Goal: Transaction & Acquisition: Purchase product/service

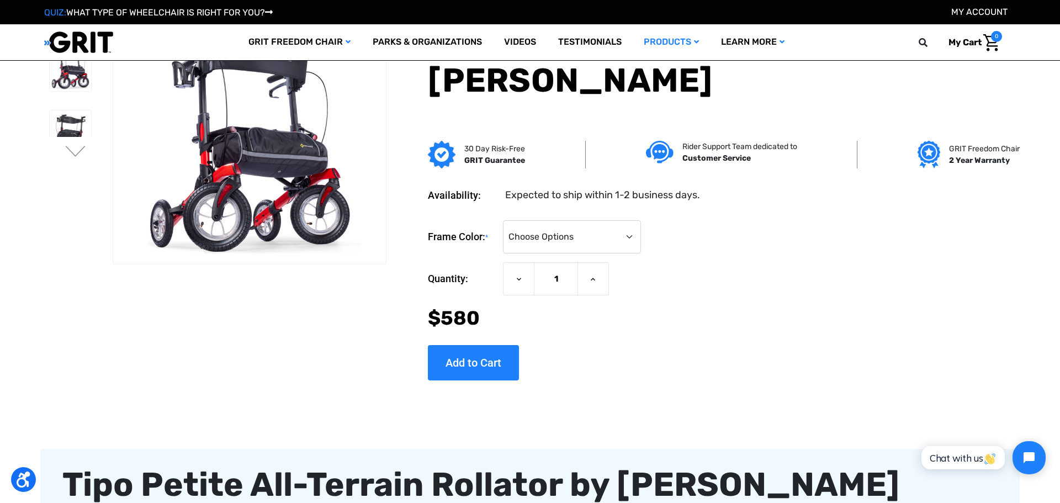
select select "1394"
click at [538, 220] on select "Choose Options Metallic Champagne Metallic Graphite Modena Yellow Modena Red" at bounding box center [572, 236] width 138 height 33
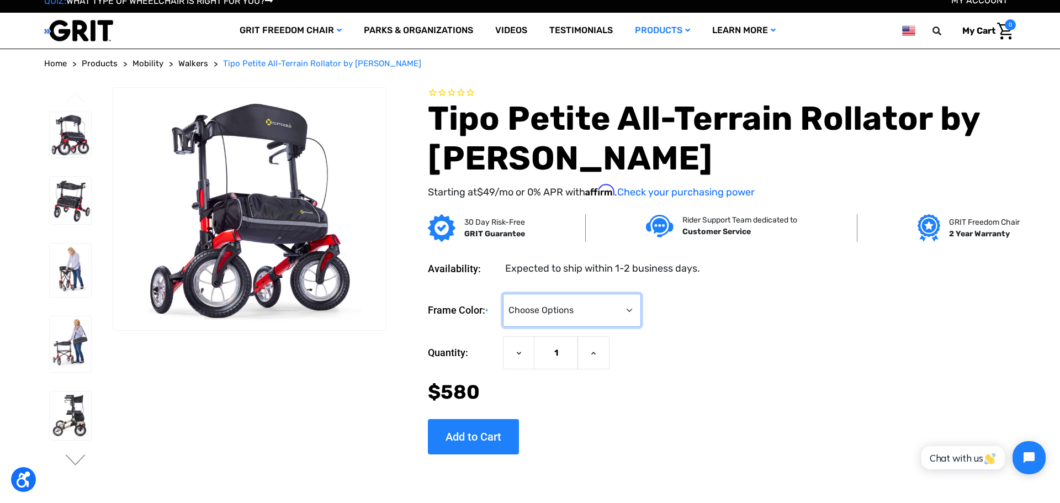
click at [573, 306] on select "Choose Options Metallic Champagne Metallic Graphite Modena Yellow Modena Red" at bounding box center [572, 310] width 138 height 33
click at [570, 314] on select "Choose Options Metallic Champagne Metallic Graphite Modena Yellow Modena Red" at bounding box center [572, 310] width 138 height 33
select select "1397"
click at [538, 294] on select "Choose Options Metallic Champagne Metallic Graphite Modena Yellow Modena Red" at bounding box center [572, 310] width 138 height 33
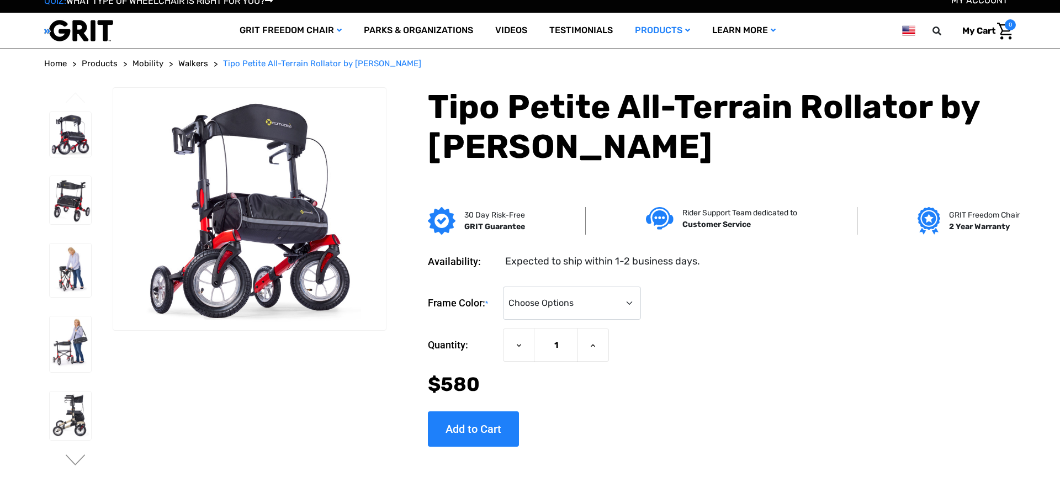
click at [606, 278] on div "Frame Color: * Choose Options Metallic Champagne Metallic Graphite Modena Yello…" at bounding box center [722, 362] width 588 height 169
click at [606, 299] on select "Choose Options Metallic Champagne Metallic Graphite Modena Yellow Modena Red" at bounding box center [572, 303] width 138 height 33
click at [538, 287] on select "Choose Options Metallic Champagne Metallic Graphite Modena Yellow Modena Red" at bounding box center [572, 303] width 138 height 33
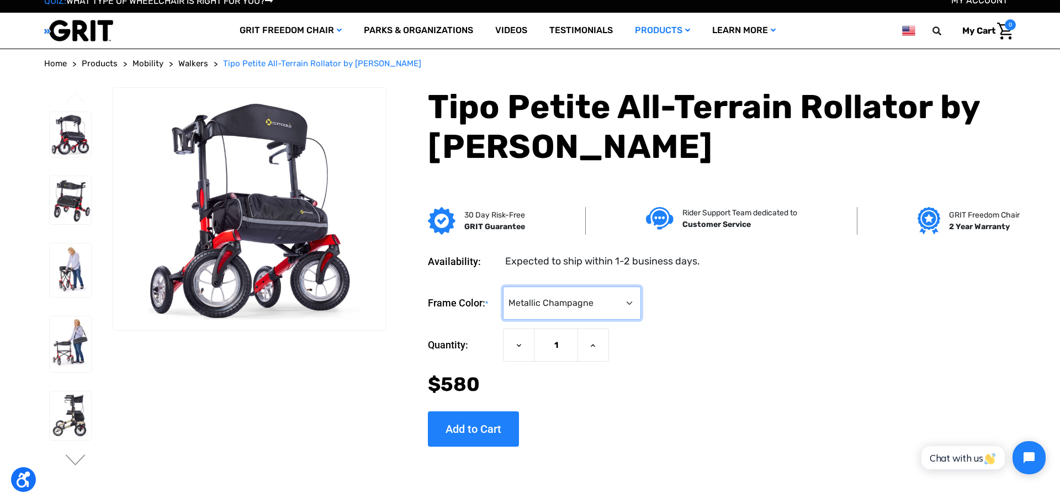
click at [586, 306] on select "Choose Options Metallic Champagne Metallic Graphite Modena Yellow Modena Red" at bounding box center [572, 303] width 138 height 33
click at [538, 287] on select "Choose Options Metallic Champagne Metallic Graphite Modena Yellow Modena Red" at bounding box center [572, 303] width 138 height 33
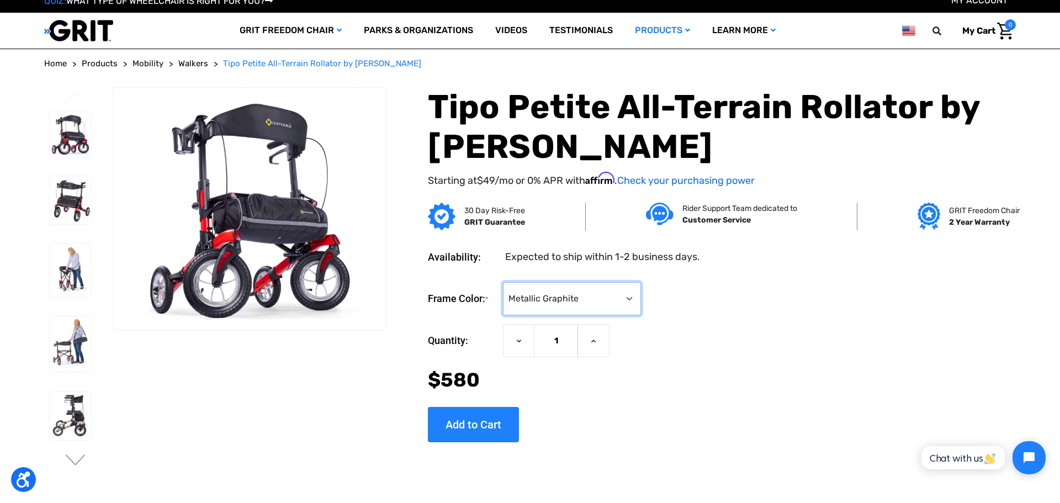
click at [596, 310] on select "Choose Options Metallic Champagne Metallic Graphite Modena Yellow Modena Red" at bounding box center [572, 298] width 138 height 33
click at [538, 282] on select "Choose Options Metallic Champagne Metallic Graphite Modena Yellow Modena Red" at bounding box center [572, 298] width 138 height 33
drag, startPoint x: 592, startPoint y: 304, endPoint x: 600, endPoint y: 314, distance: 13.0
click at [593, 304] on select "Choose Options Metallic Champagne Metallic Graphite Modena Yellow Modena Red" at bounding box center [572, 298] width 138 height 33
select select "1397"
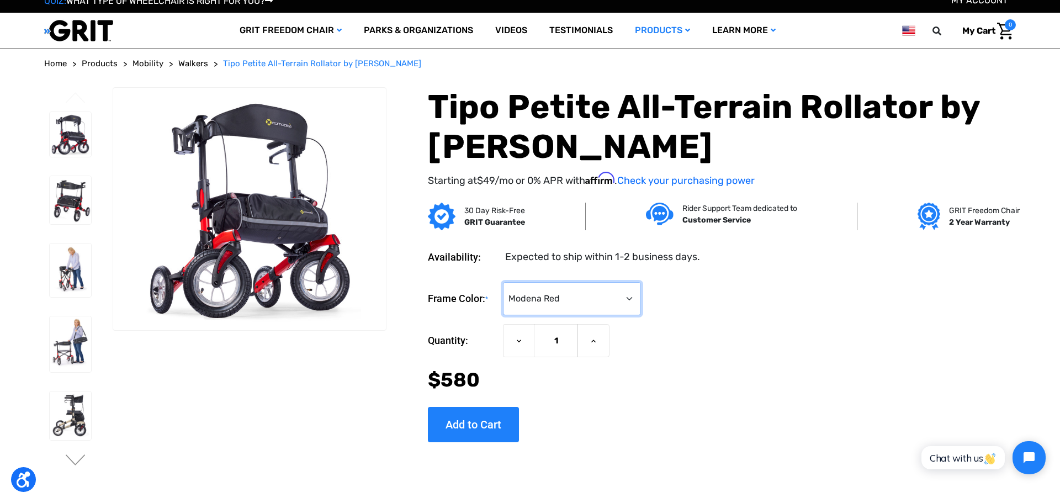
click at [538, 282] on select "Choose Options Metallic Champagne Metallic Graphite Modena Yellow Modena Red" at bounding box center [572, 298] width 138 height 33
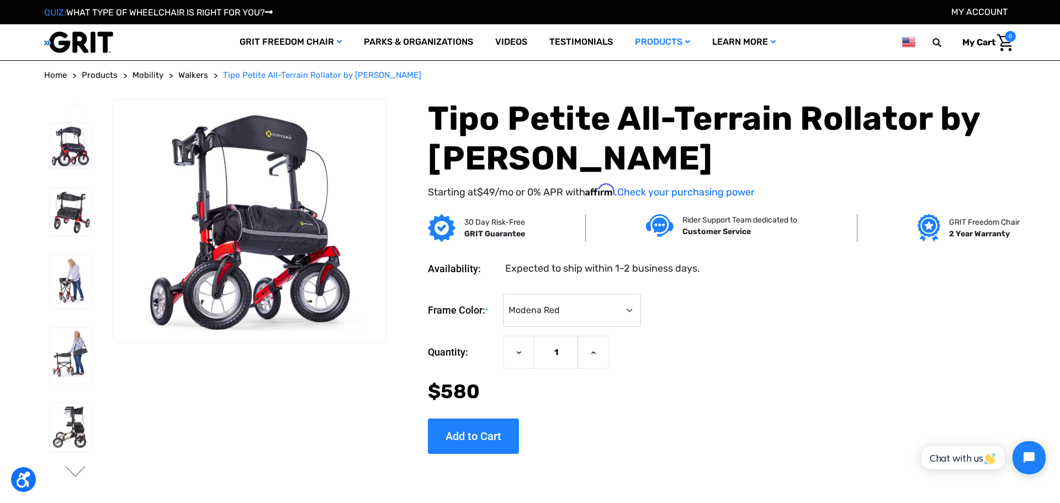
click at [92, 40] on img at bounding box center [78, 42] width 69 height 23
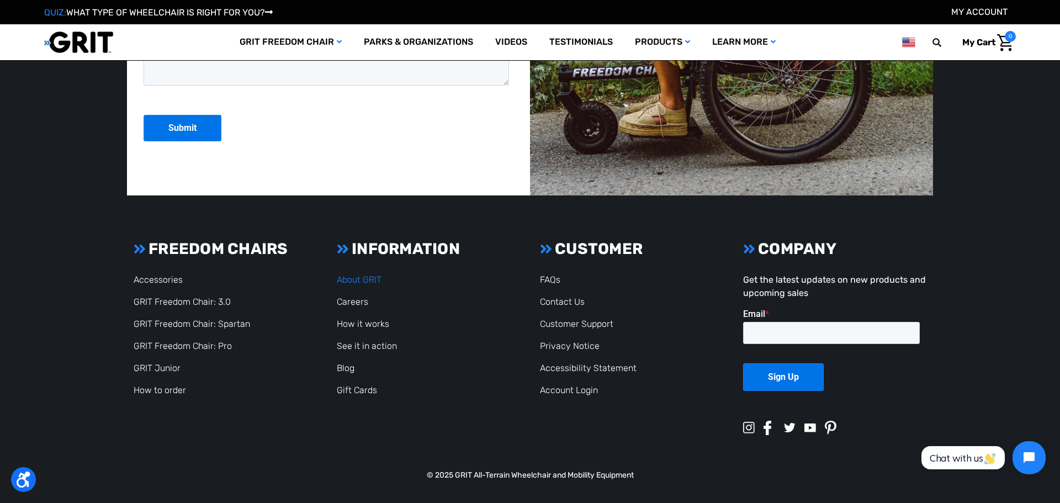
click at [364, 277] on link "About GRIT" at bounding box center [359, 279] width 45 height 10
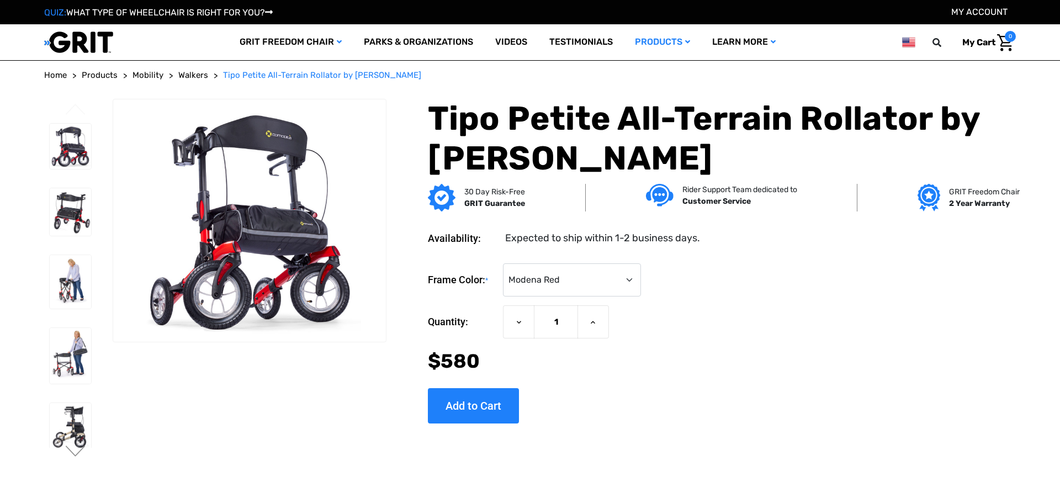
select select "1397"
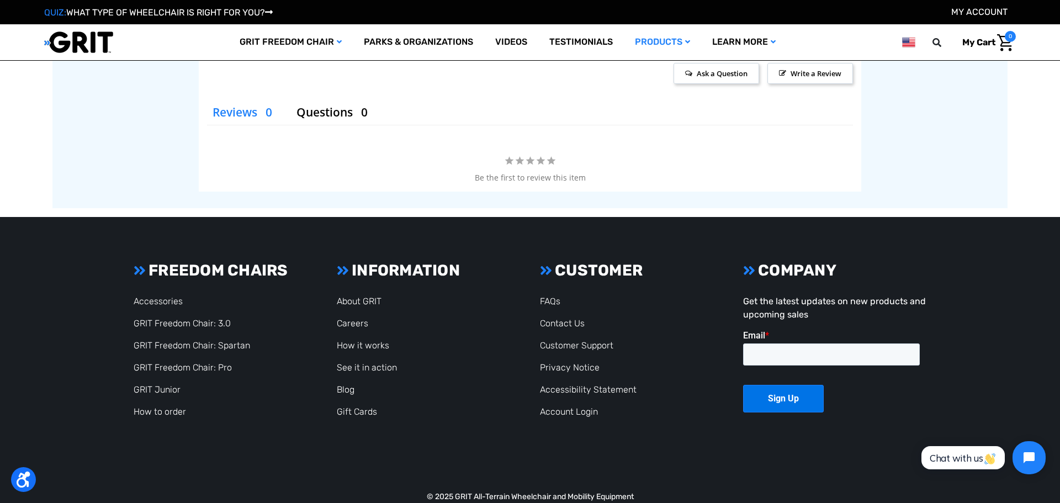
scroll to position [2009, 0]
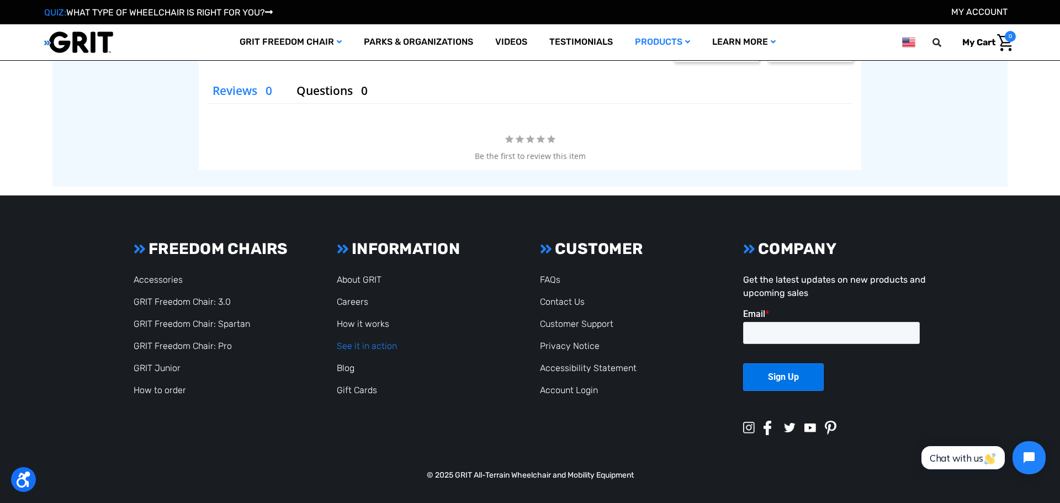
click at [383, 348] on link "See it in action" at bounding box center [367, 346] width 60 height 10
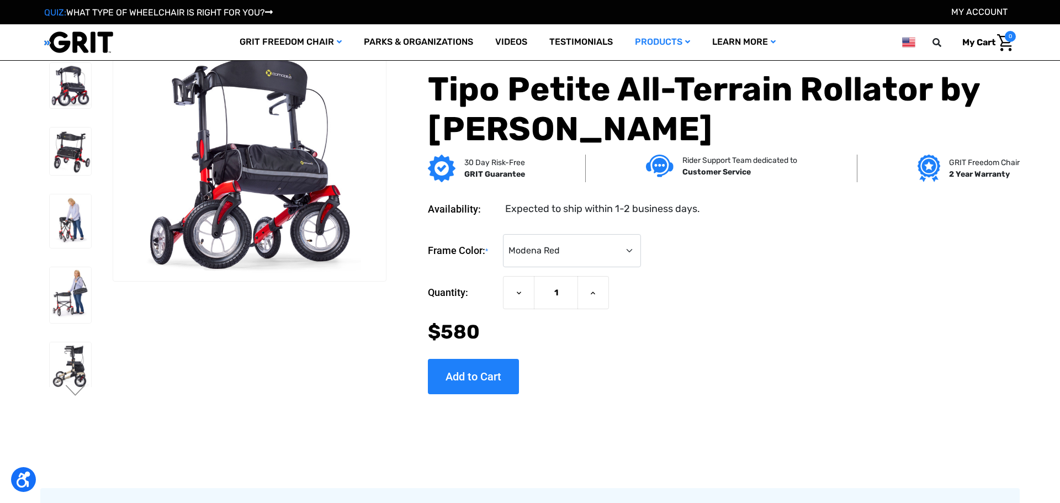
select select "1397"
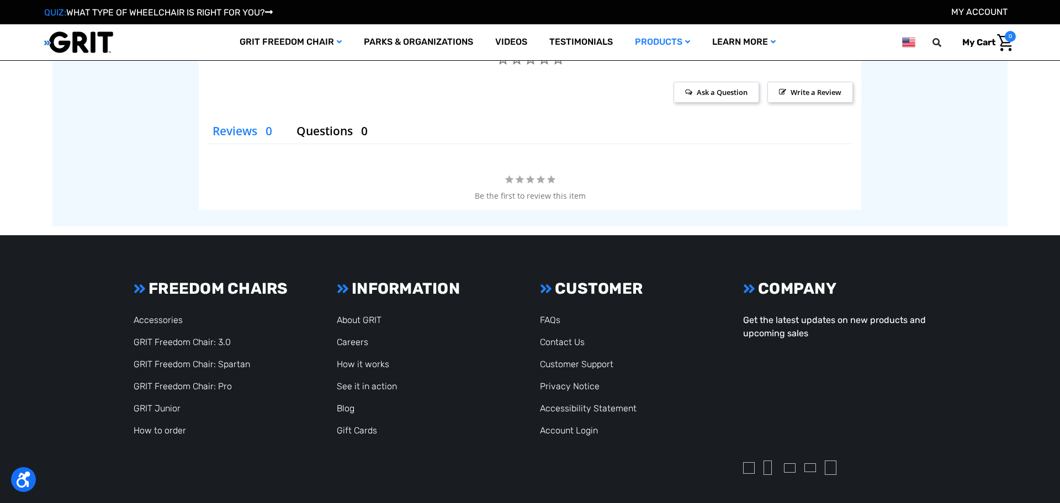
click at [909, 41] on img at bounding box center [908, 42] width 13 height 14
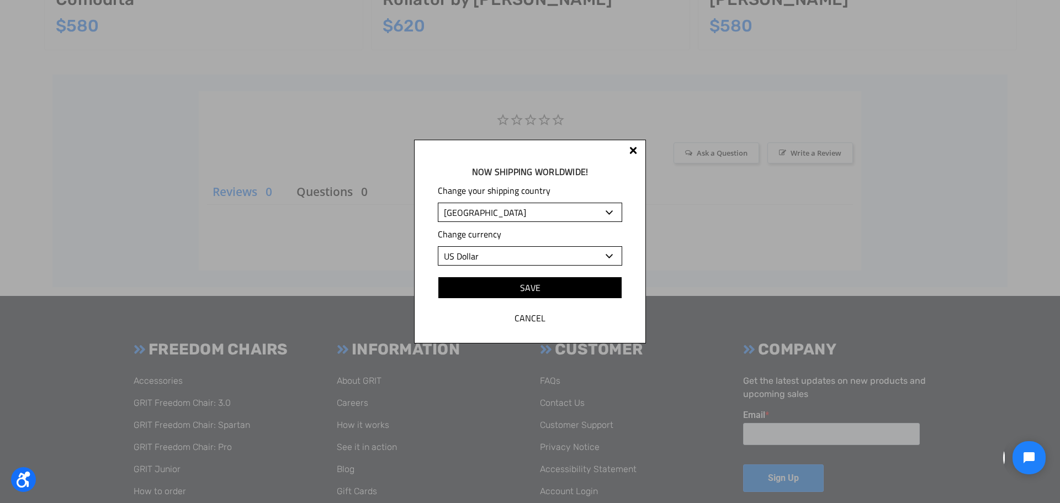
click at [512, 210] on select "[GEOGRAPHIC_DATA] [GEOGRAPHIC_DATA] [GEOGRAPHIC_DATA] [GEOGRAPHIC_DATA] [GEOGRA…" at bounding box center [530, 212] width 184 height 19
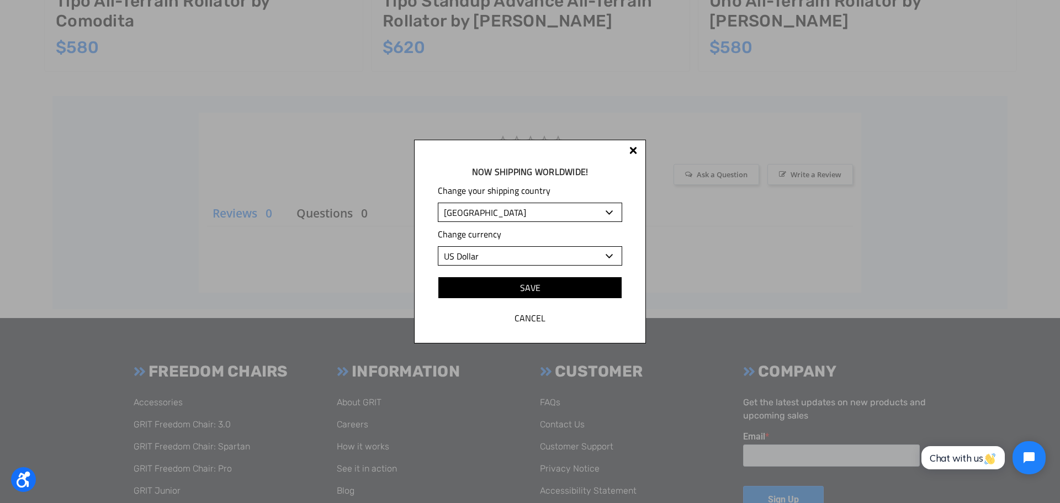
click at [695, 271] on div "Now shipping worldwide! Change your shipping country Albania Algeria Andorra An…" at bounding box center [530, 251] width 1060 height 503
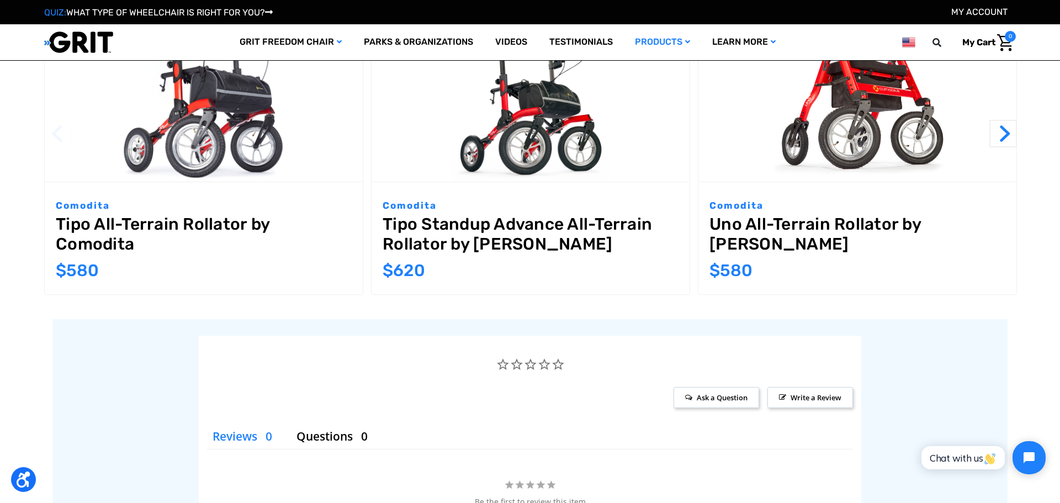
scroll to position [1340, 0]
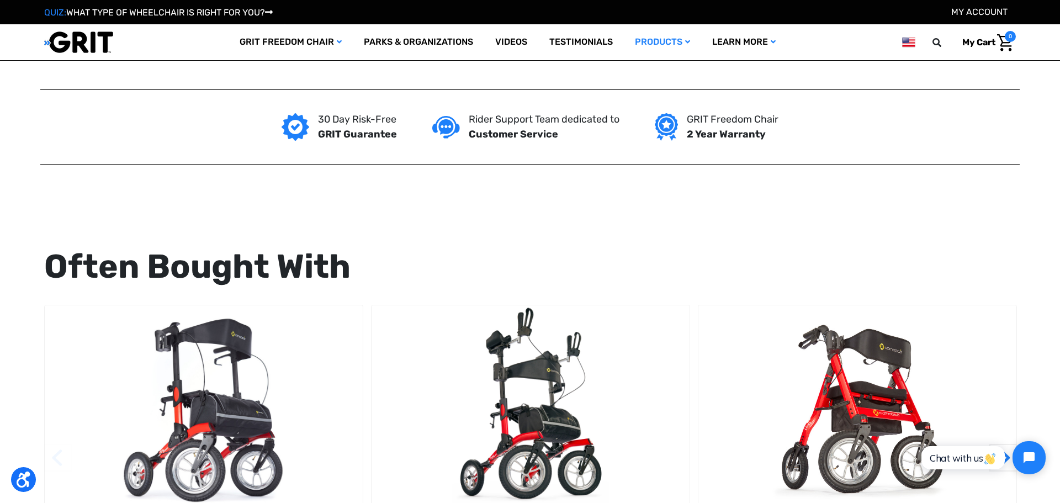
click at [904, 43] on img at bounding box center [908, 42] width 13 height 14
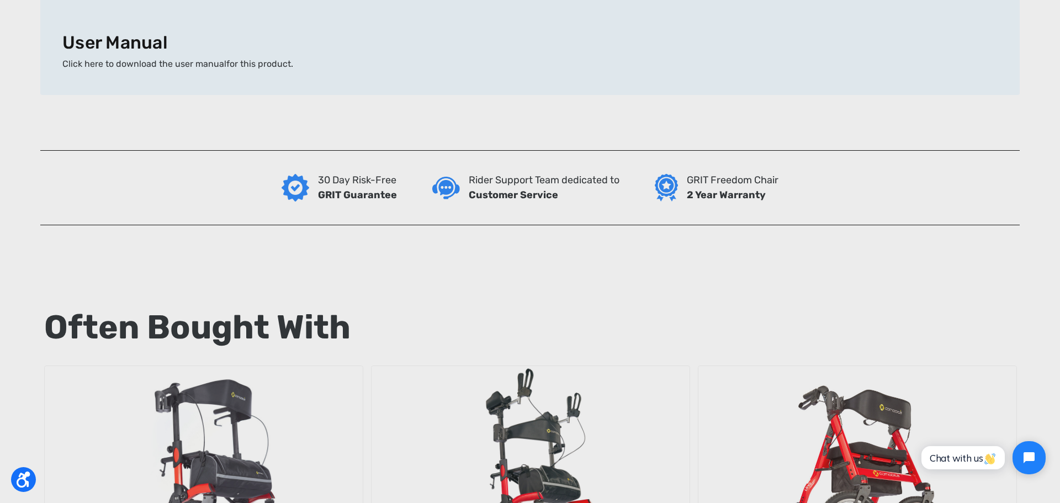
scroll to position [0, 0]
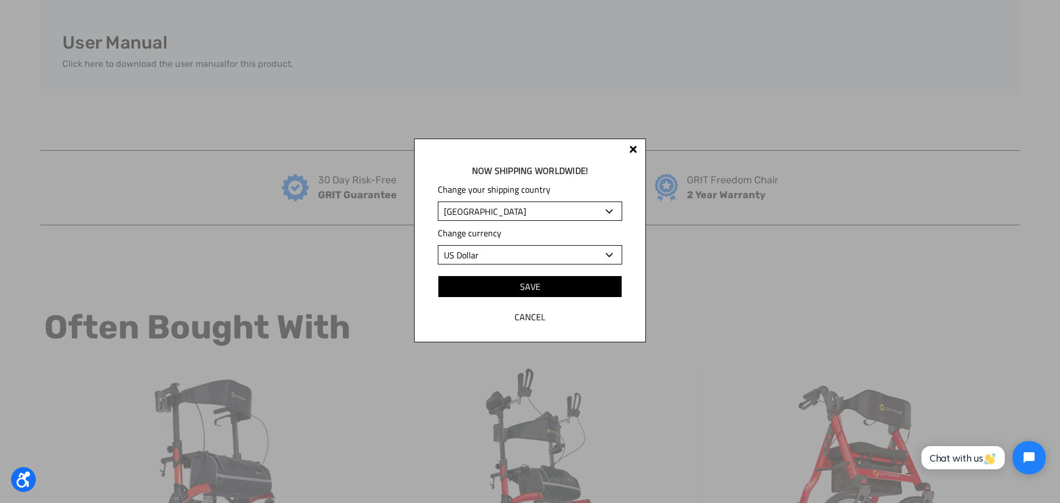
click at [506, 250] on select "US Dollar" at bounding box center [530, 254] width 184 height 19
click at [499, 256] on select "US Dollar" at bounding box center [530, 254] width 184 height 19
click at [498, 255] on select "US Dollar" at bounding box center [530, 254] width 184 height 19
click at [527, 315] on input "Cancel" at bounding box center [530, 317] width 184 height 22
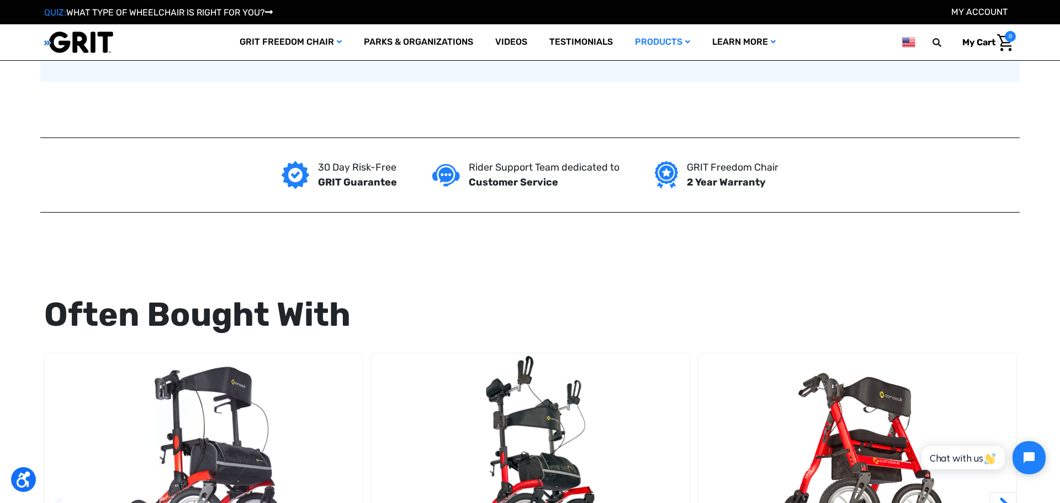
scroll to position [1340, 0]
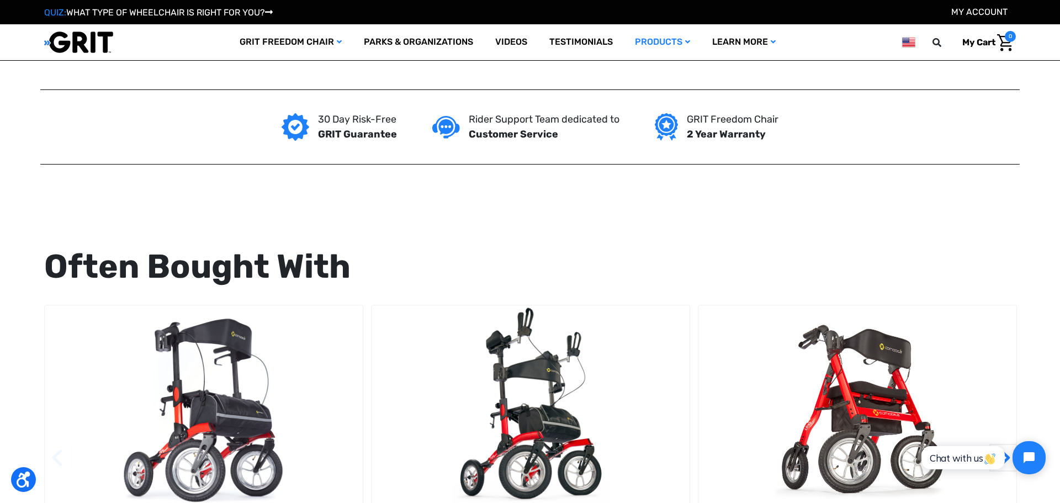
click at [903, 43] on img at bounding box center [908, 42] width 13 height 14
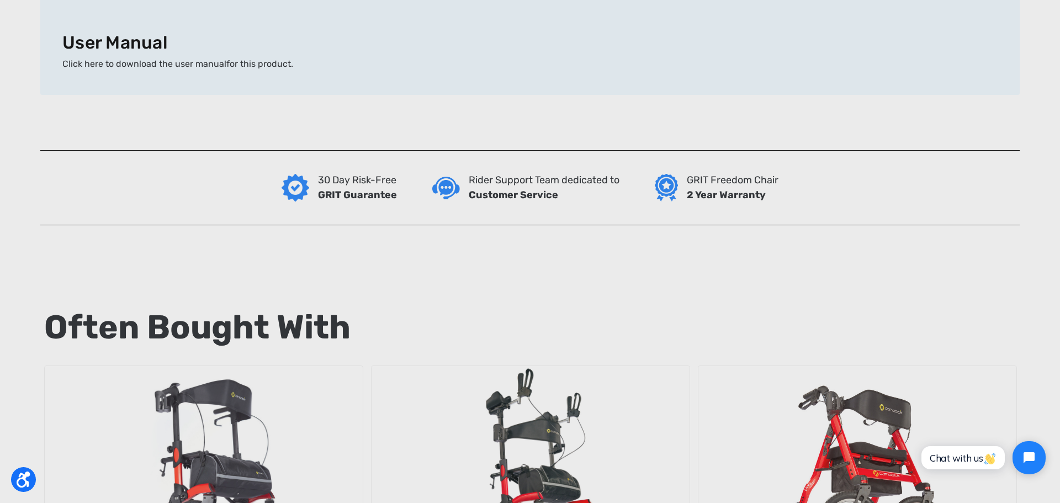
scroll to position [0, 0]
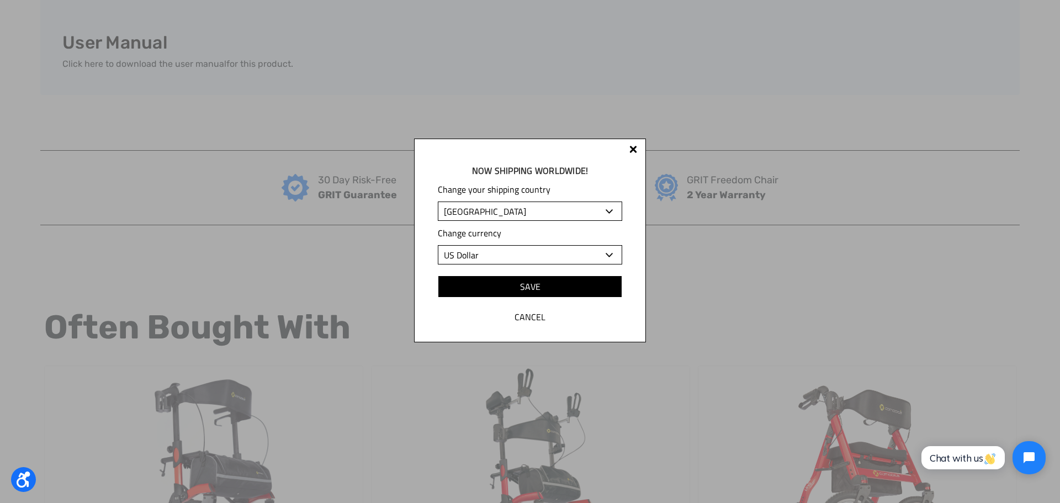
click at [538, 208] on select "Albania Algeria Andorra Angola Anguilla Antigua and Barbuda Argentina Armenia A…" at bounding box center [530, 211] width 184 height 19
select select "CH"
click at [438, 202] on select "Albania Algeria Andorra Angola Anguilla Antigua and Barbuda Argentina Armenia A…" at bounding box center [530, 211] width 184 height 19
click at [491, 248] on select "Afghani Algerian Dinar Argentine Peso Armenian Dram Aruban Florin Australian Do…" at bounding box center [530, 254] width 184 height 19
click at [438, 245] on select "Afghani Algerian Dinar Argentine Peso Armenian Dram Aruban Florin Australian Do…" at bounding box center [530, 254] width 184 height 19
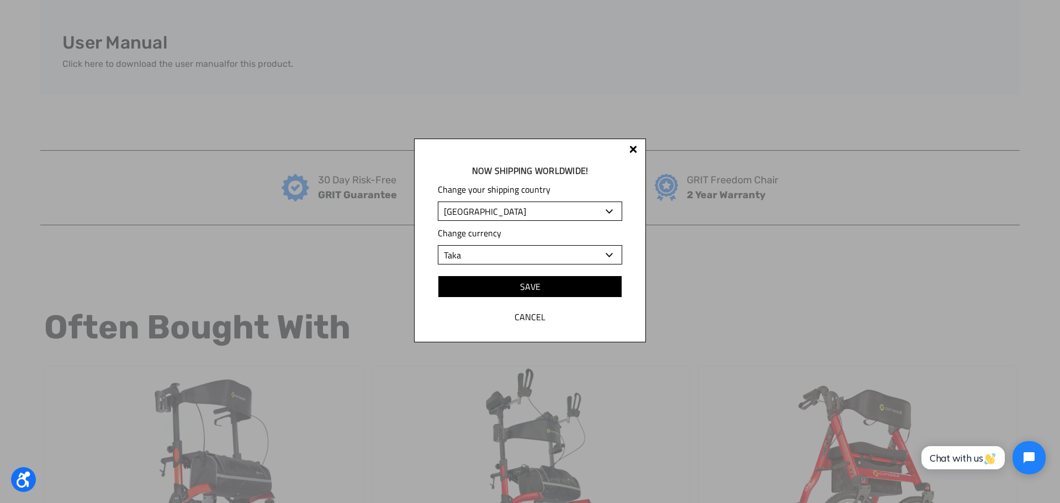
click at [490, 253] on select "Afghani Algerian Dinar Argentine Peso Armenian Dram Aruban Florin Australian Do…" at bounding box center [530, 254] width 184 height 19
select select "CHF"
click at [438, 245] on select "Afghani Algerian Dinar Argentine Peso Armenian Dram Aruban Florin Australian Do…" at bounding box center [530, 254] width 184 height 19
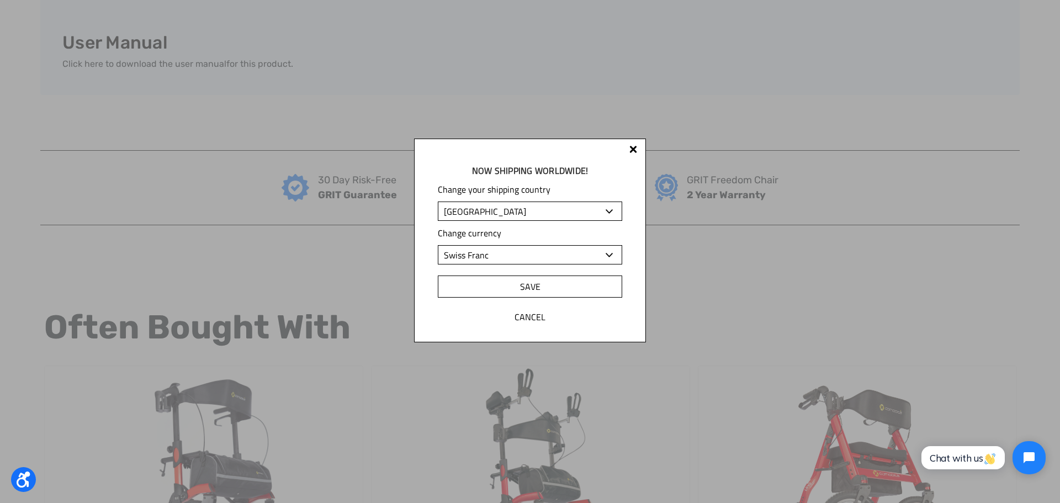
click at [511, 283] on input "Save" at bounding box center [530, 287] width 184 height 22
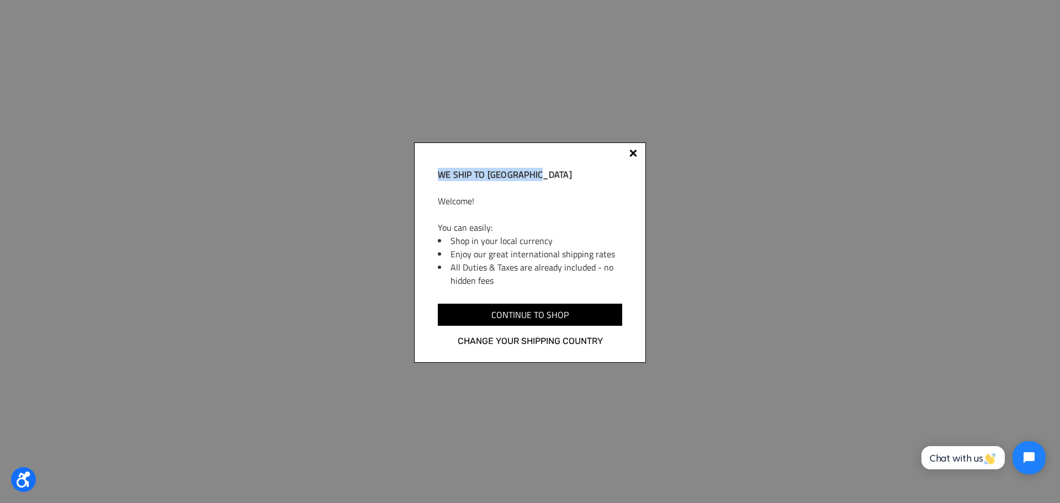
click at [630, 149] on div "We ship to [GEOGRAPHIC_DATA] Welcome! You can easily: Shop in your local curren…" at bounding box center [530, 252] width 232 height 220
click at [630, 150] on div at bounding box center [633, 154] width 8 height 8
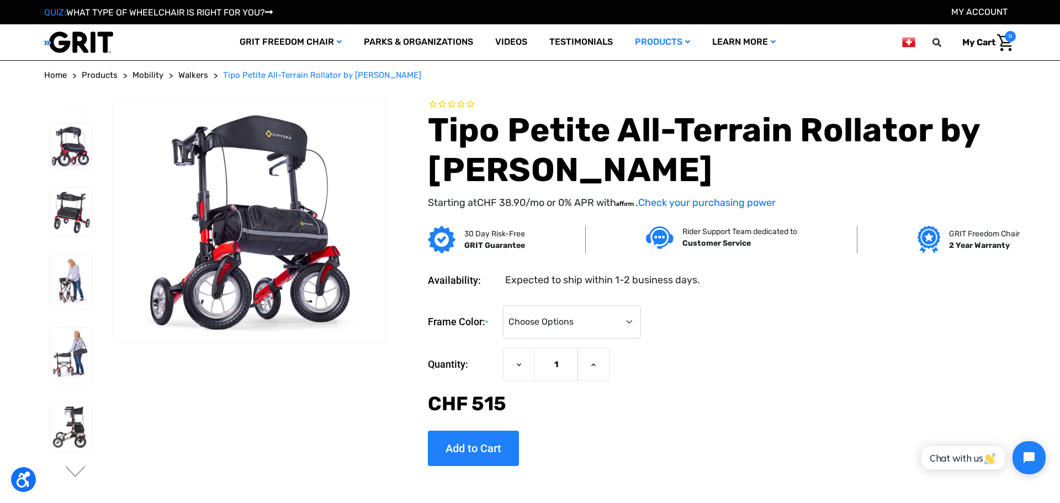
click at [908, 43] on img at bounding box center [908, 42] width 13 height 14
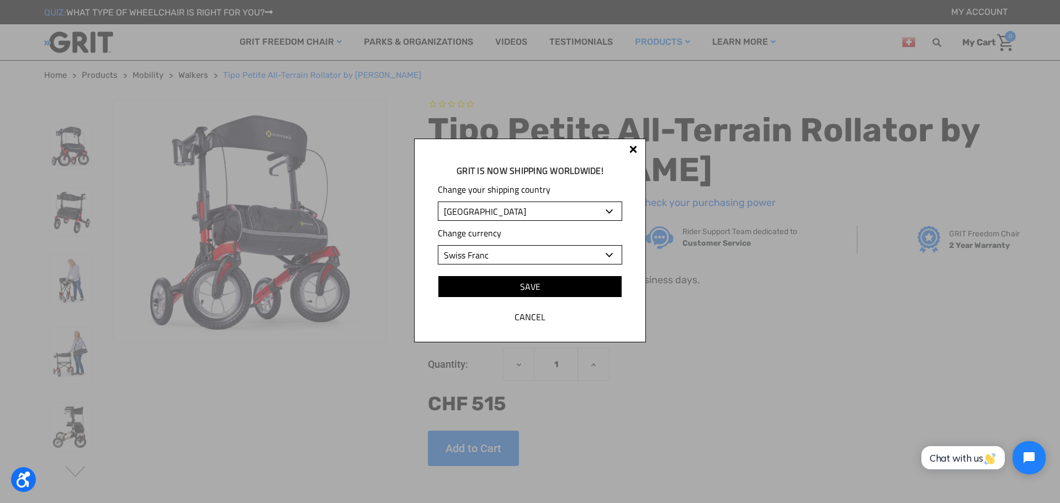
click at [530, 214] on select "Albania Algeria Andorra Angola Anguilla Antigua and Barbuda Argentina Armenia A…" at bounding box center [530, 211] width 184 height 19
select select "DK"
click at [438, 202] on select "Albania Algeria Andorra Angola Anguilla Antigua and Barbuda Argentina Armenia A…" at bounding box center [530, 211] width 184 height 19
click at [489, 260] on select "Afghani Algerian Dinar Argentine Peso Armenian Dram Aruban Florin Australian Do…" at bounding box center [530, 254] width 184 height 19
select select "STD"
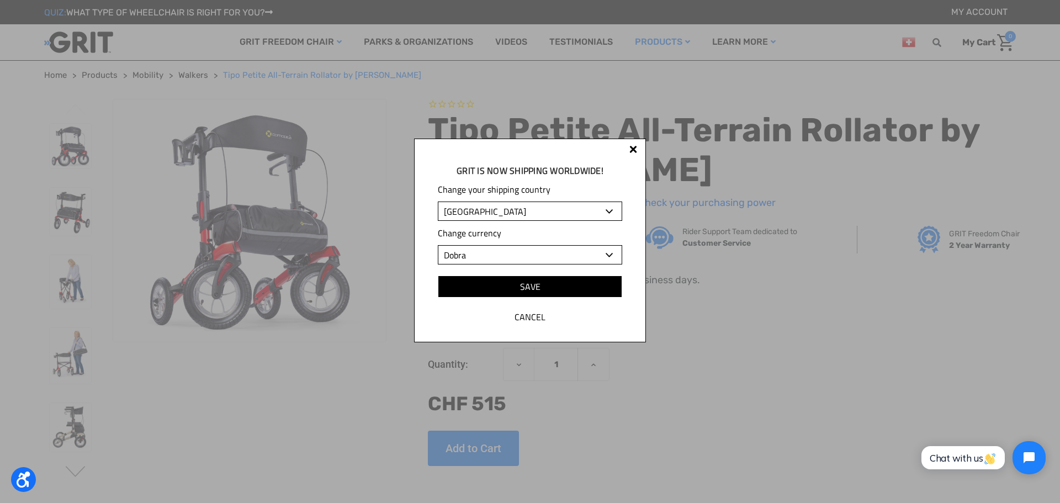
click at [438, 245] on select "Afghani Algerian Dinar Argentine Peso Armenian Dram Aruban Florin Australian Do…" at bounding box center [530, 254] width 184 height 19
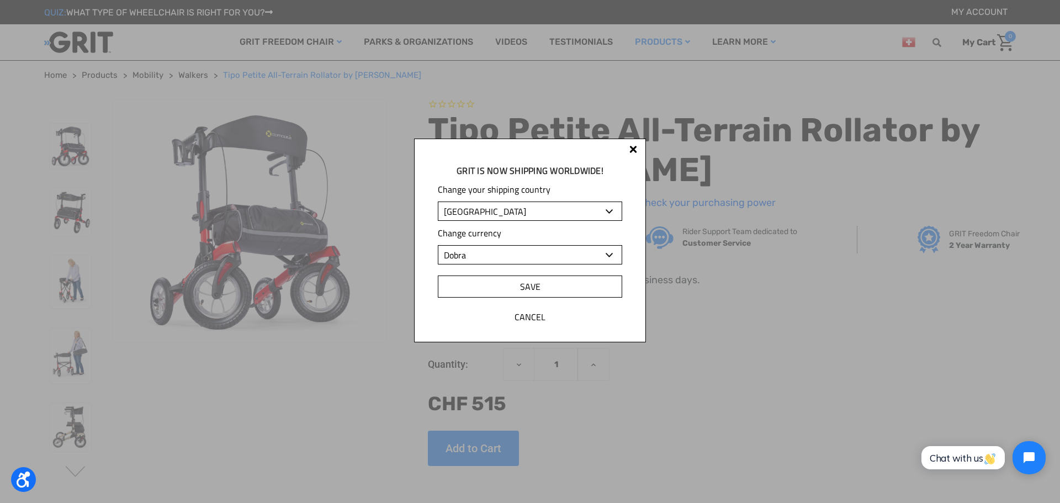
click at [591, 285] on input "Save" at bounding box center [530, 287] width 184 height 22
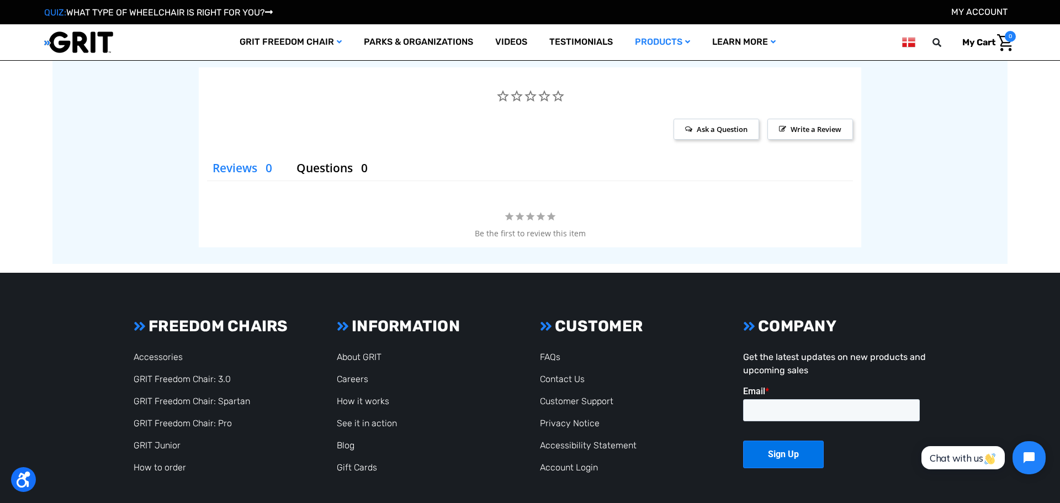
scroll to position [2009, 0]
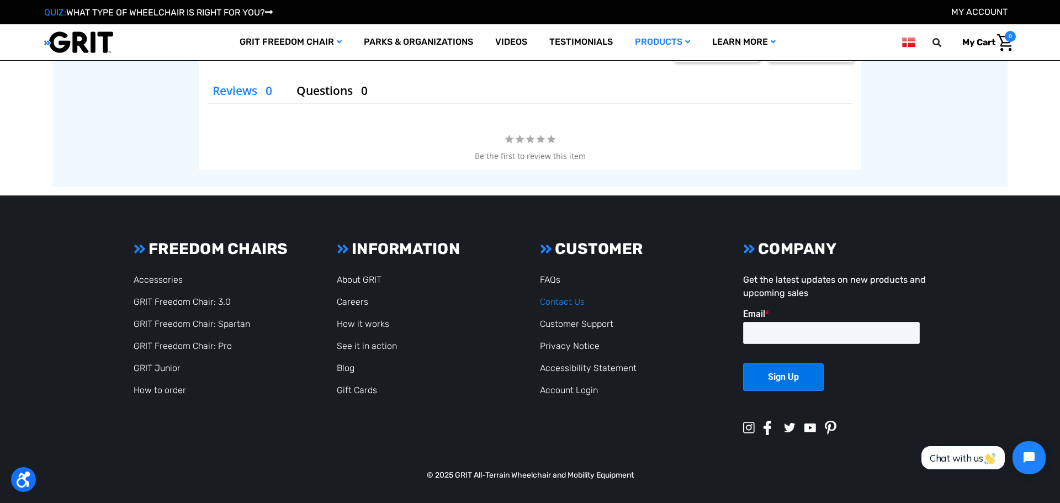
click at [575, 300] on link "Contact Us" at bounding box center [562, 302] width 45 height 10
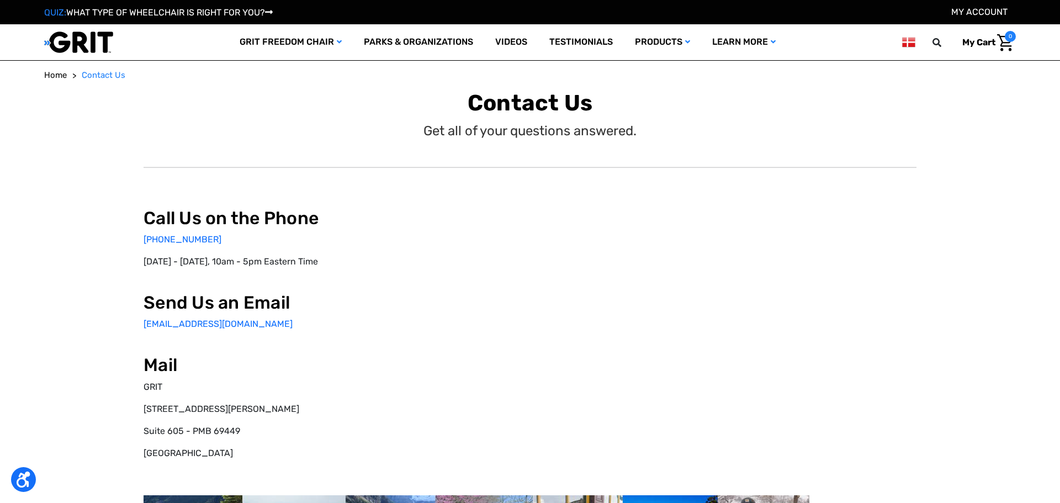
select select "US"
